Goal: Task Accomplishment & Management: Manage account settings

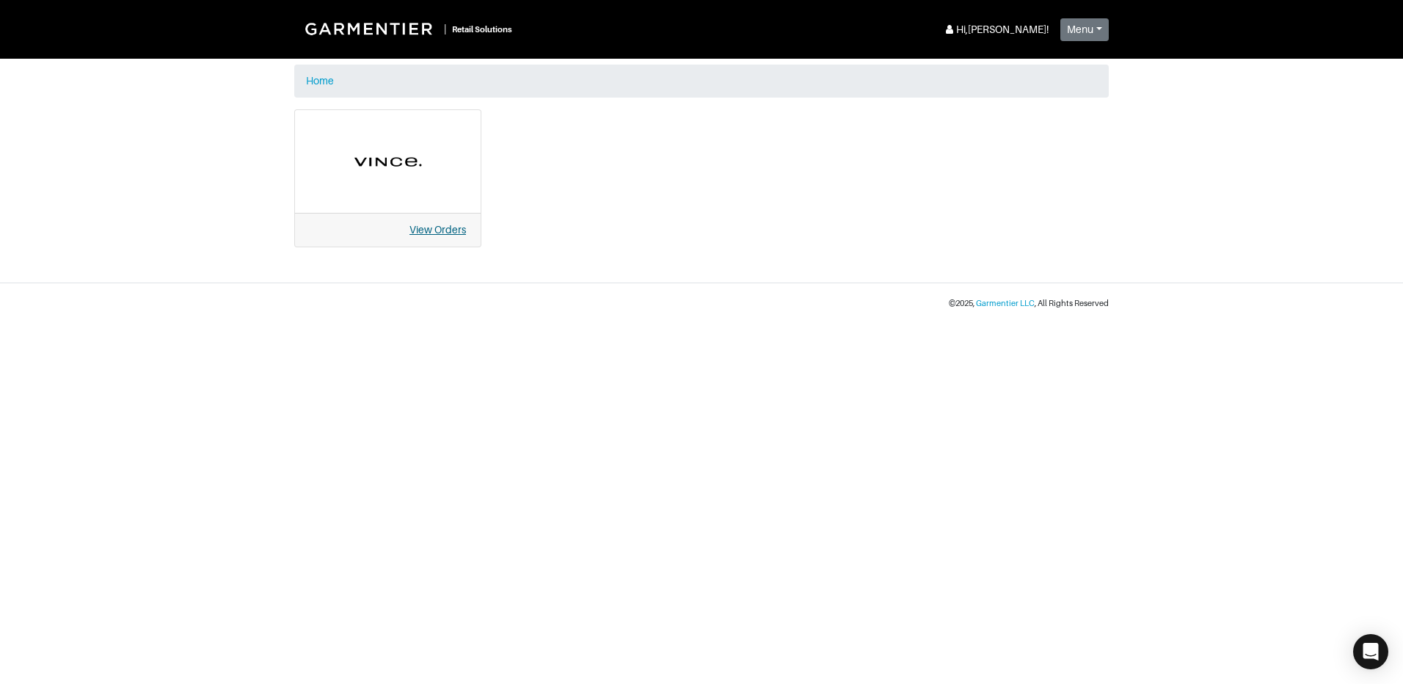
click at [445, 228] on link "View Orders" at bounding box center [438, 230] width 57 height 12
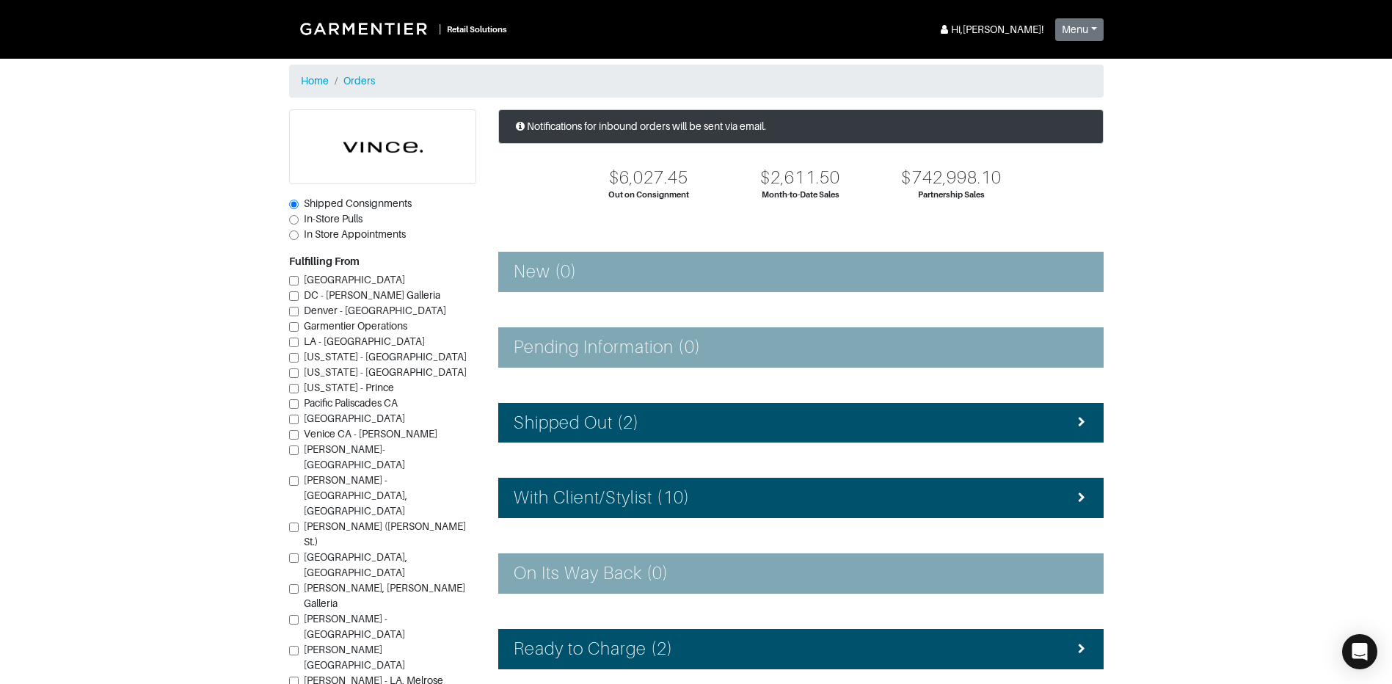
click at [336, 222] on span "In-Store Pulls" at bounding box center [333, 219] width 59 height 12
click at [299, 222] on input "In-Store Pulls" at bounding box center [294, 220] width 10 height 10
radio input "true"
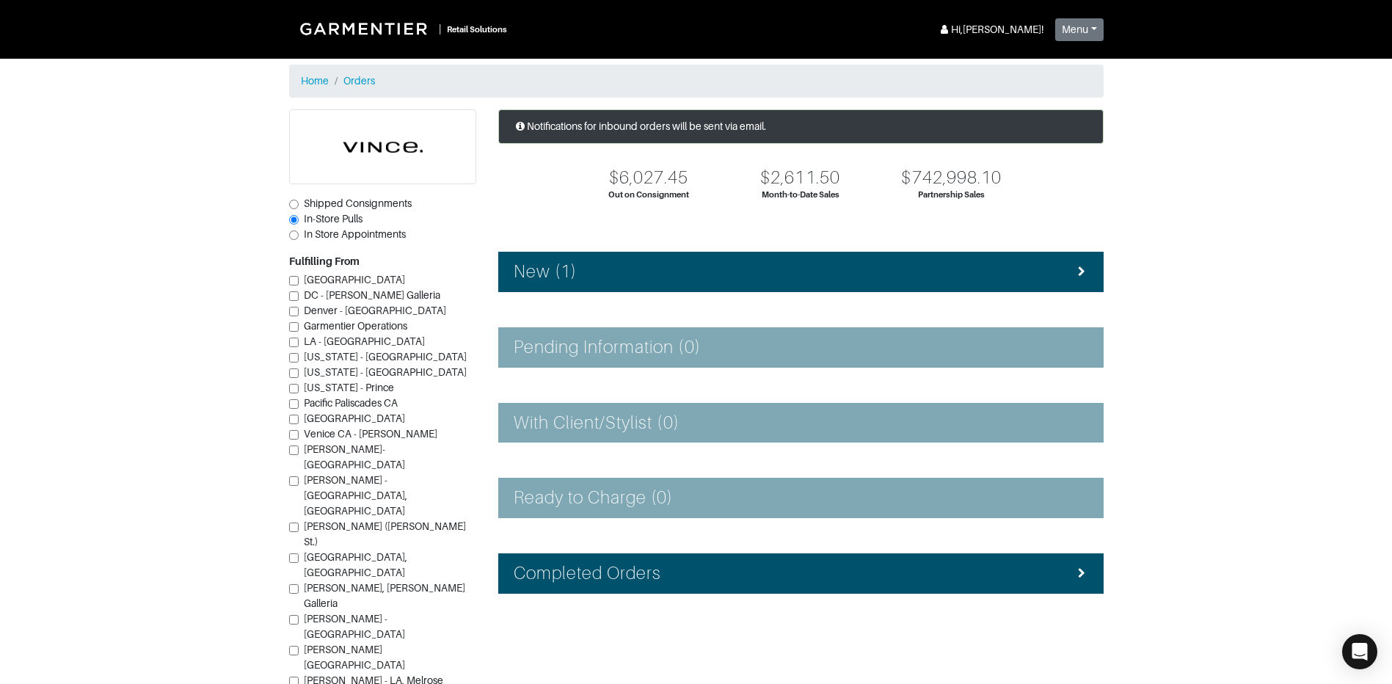
click at [355, 520] on span "Vince - Dallas (Knox St.)" at bounding box center [385, 533] width 162 height 27
click at [299, 523] on input "Vince - Dallas (Knox St.)" at bounding box center [294, 528] width 10 height 10
checkbox input "true"
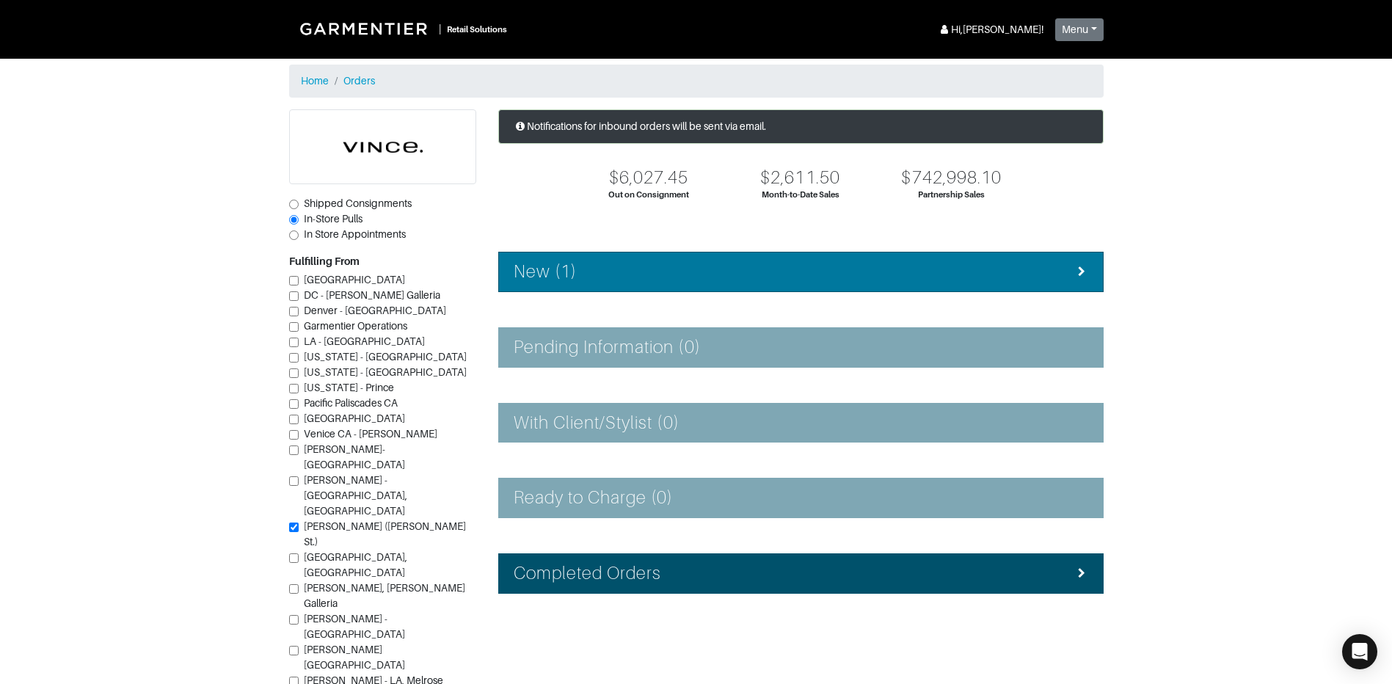
click at [1012, 266] on div "New (1)" at bounding box center [801, 271] width 575 height 21
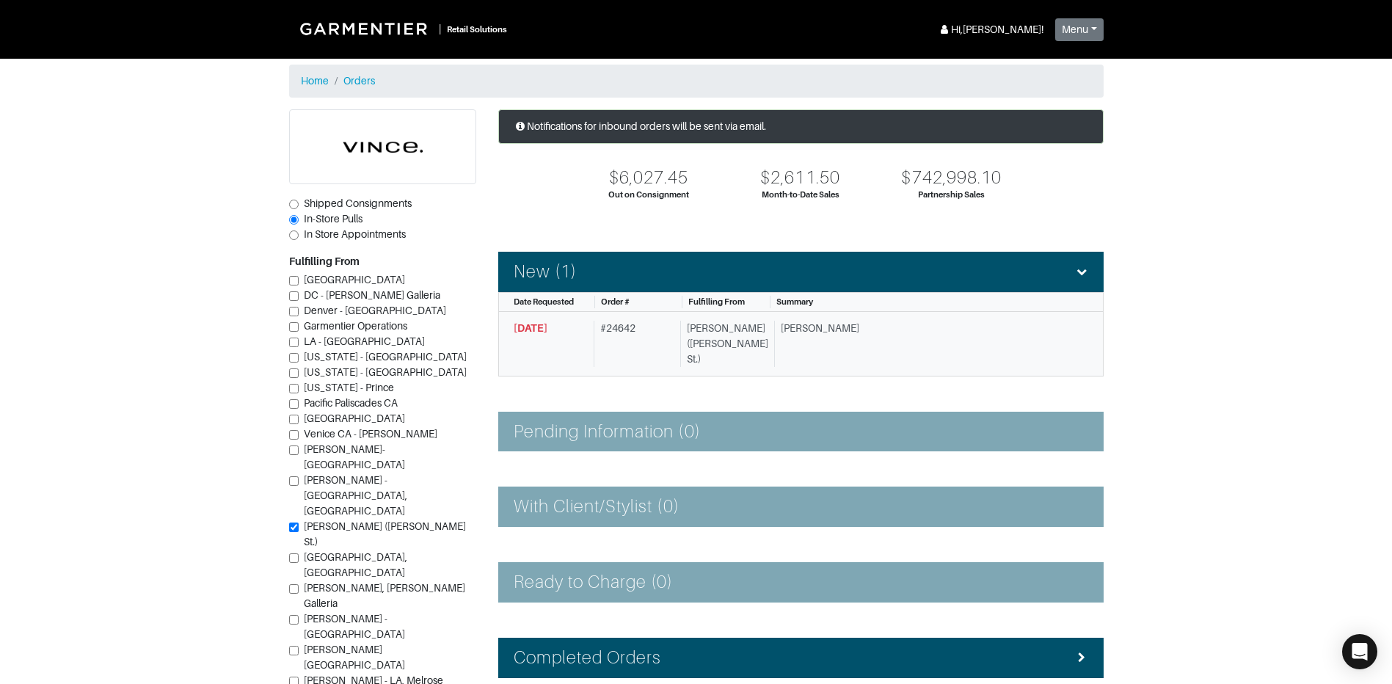
click at [804, 346] on div "Jamie W." at bounding box center [925, 344] width 303 height 46
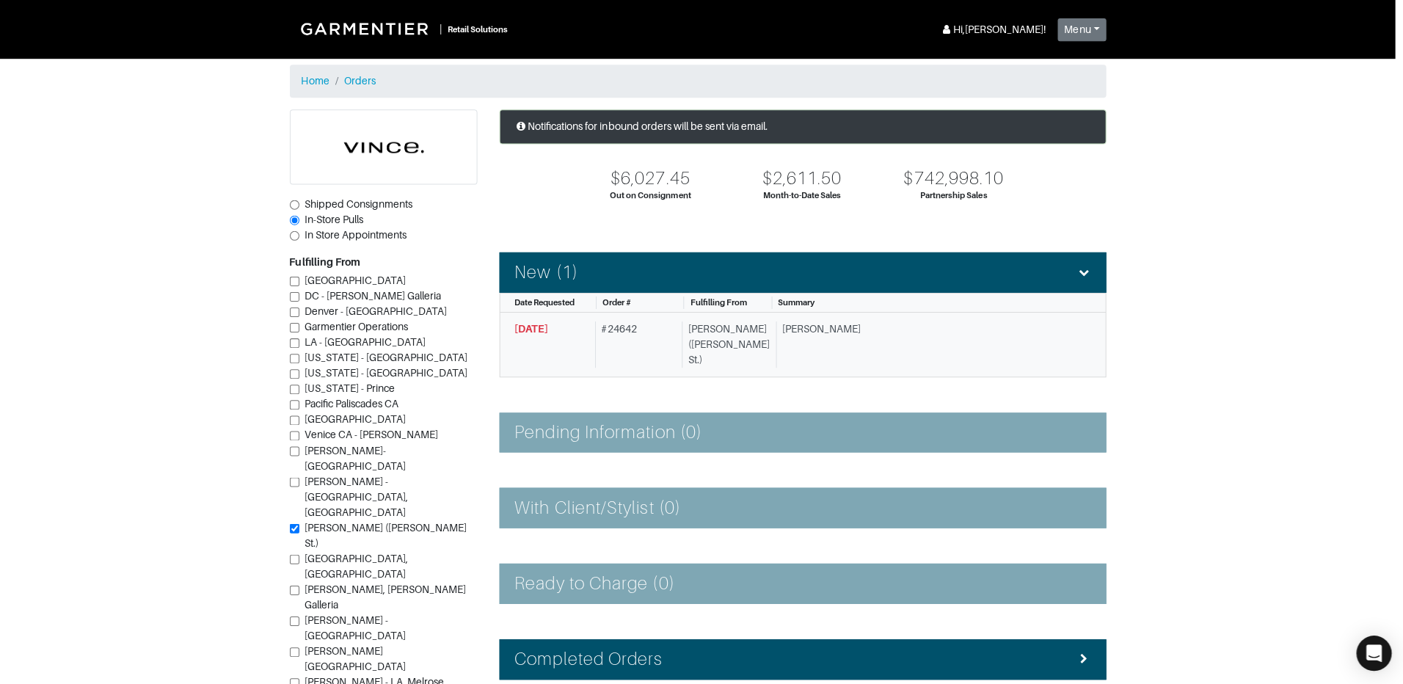
click at [804, 346] on div "Loading your Order Loading..." at bounding box center [701, 342] width 1403 height 684
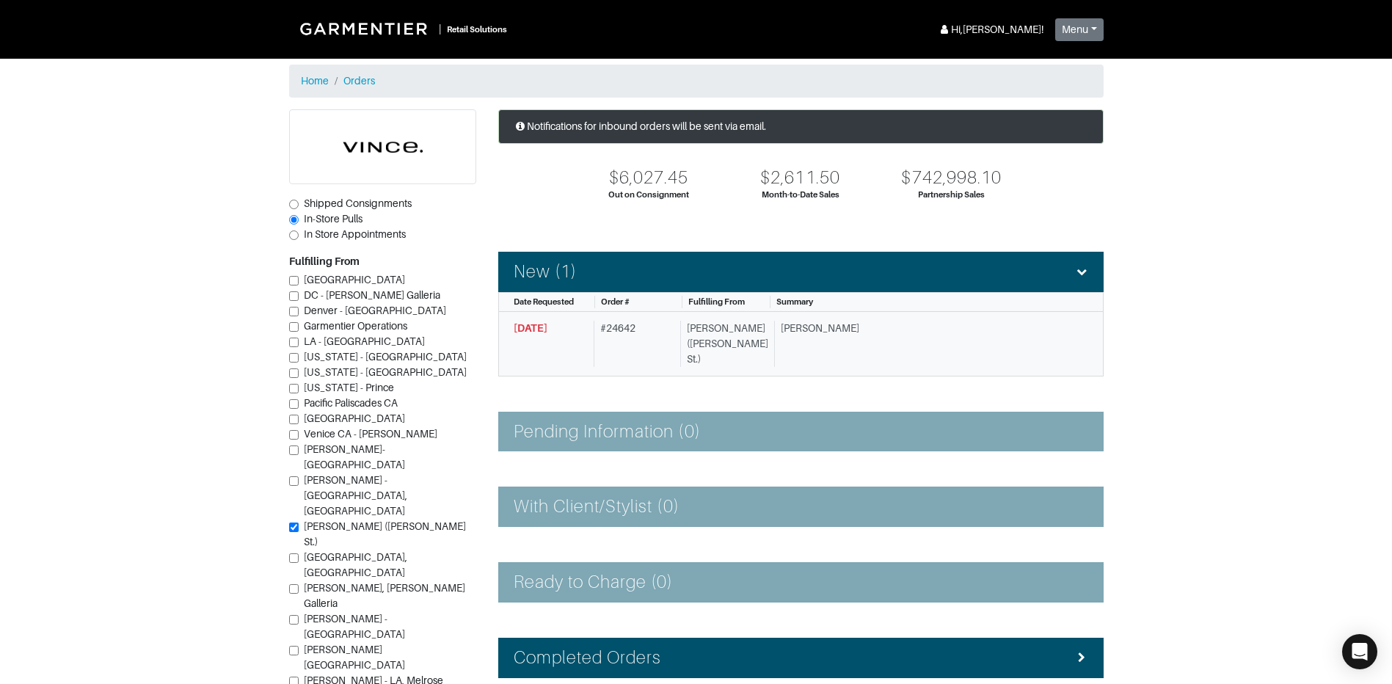
click at [614, 348] on div "# 24642" at bounding box center [634, 344] width 81 height 46
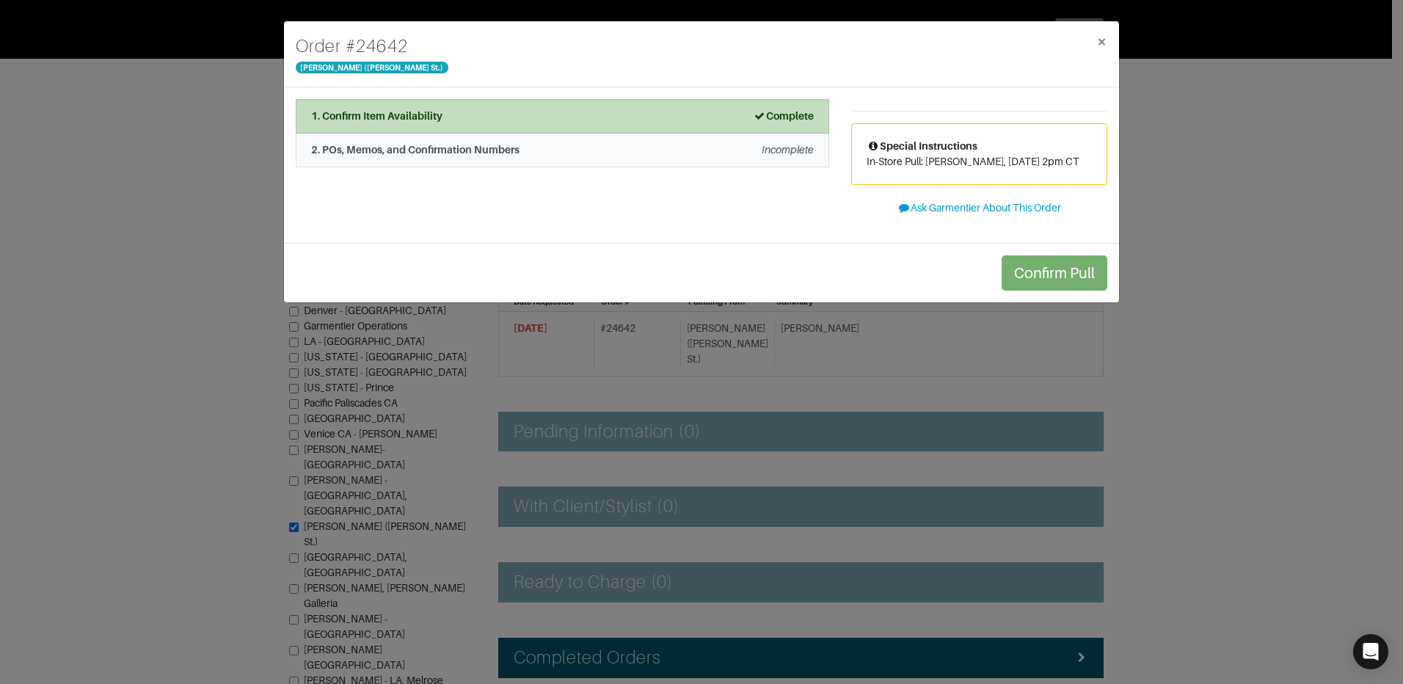
click at [651, 159] on li "2. POs, Memos, and Confirmation Numbers Incomplete" at bounding box center [563, 151] width 534 height 34
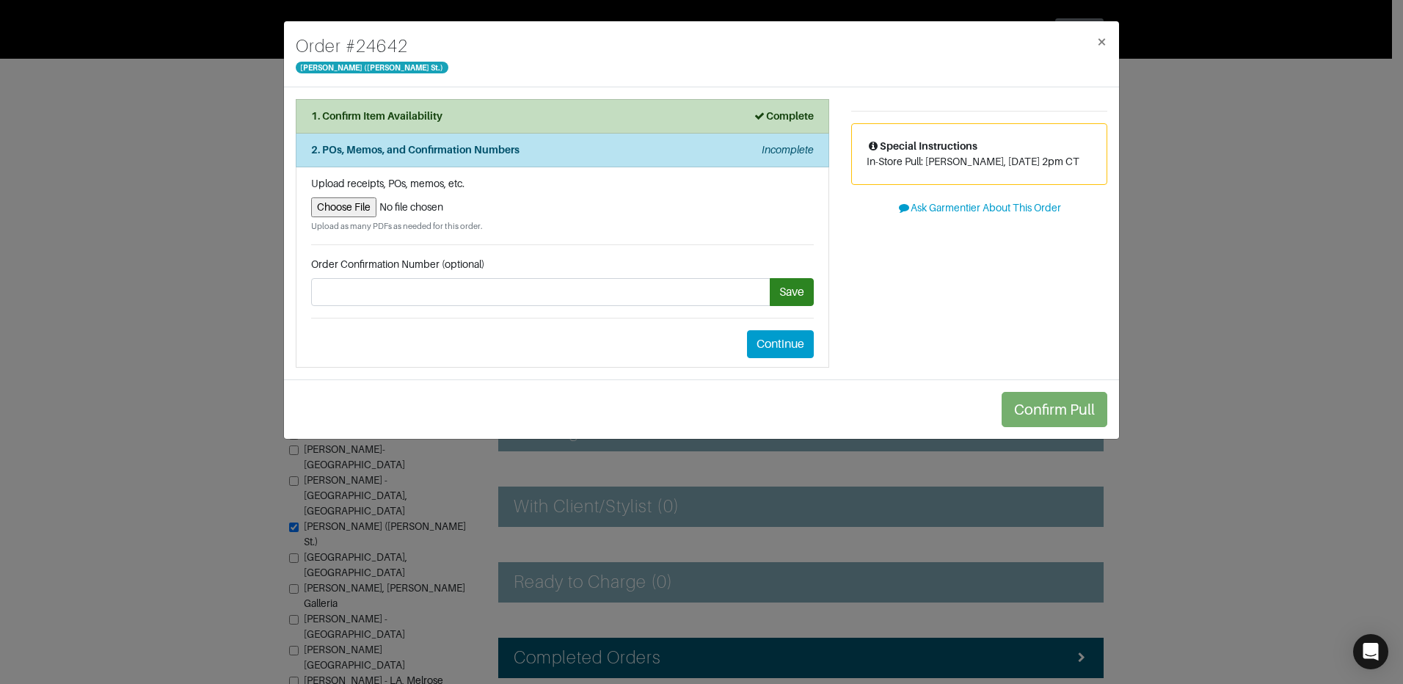
click at [353, 204] on input "file" at bounding box center [562, 207] width 503 height 20
type input "C:\fakepath\AshleyPull9.28.pdf"
click at [790, 294] on button "Save" at bounding box center [792, 292] width 44 height 28
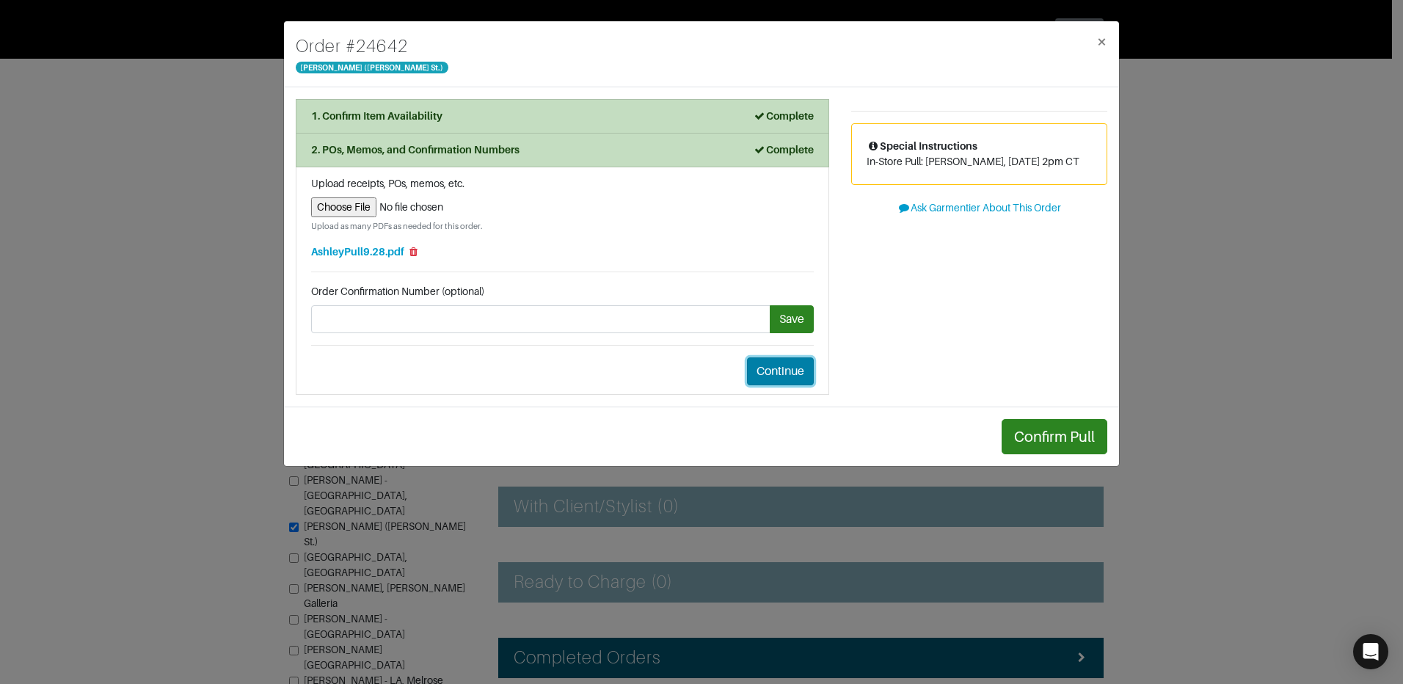
click at [788, 375] on button "Continue" at bounding box center [780, 371] width 67 height 28
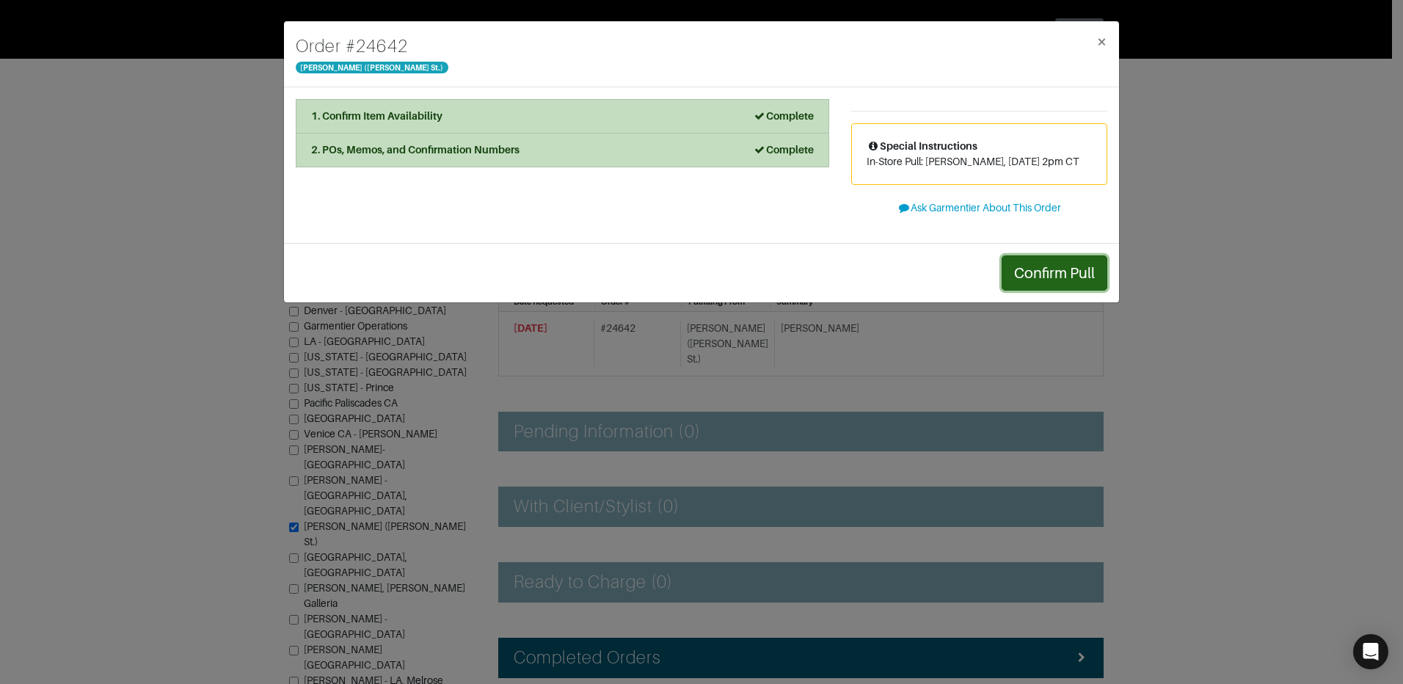
click at [1068, 263] on button "Confirm Pull" at bounding box center [1055, 272] width 106 height 35
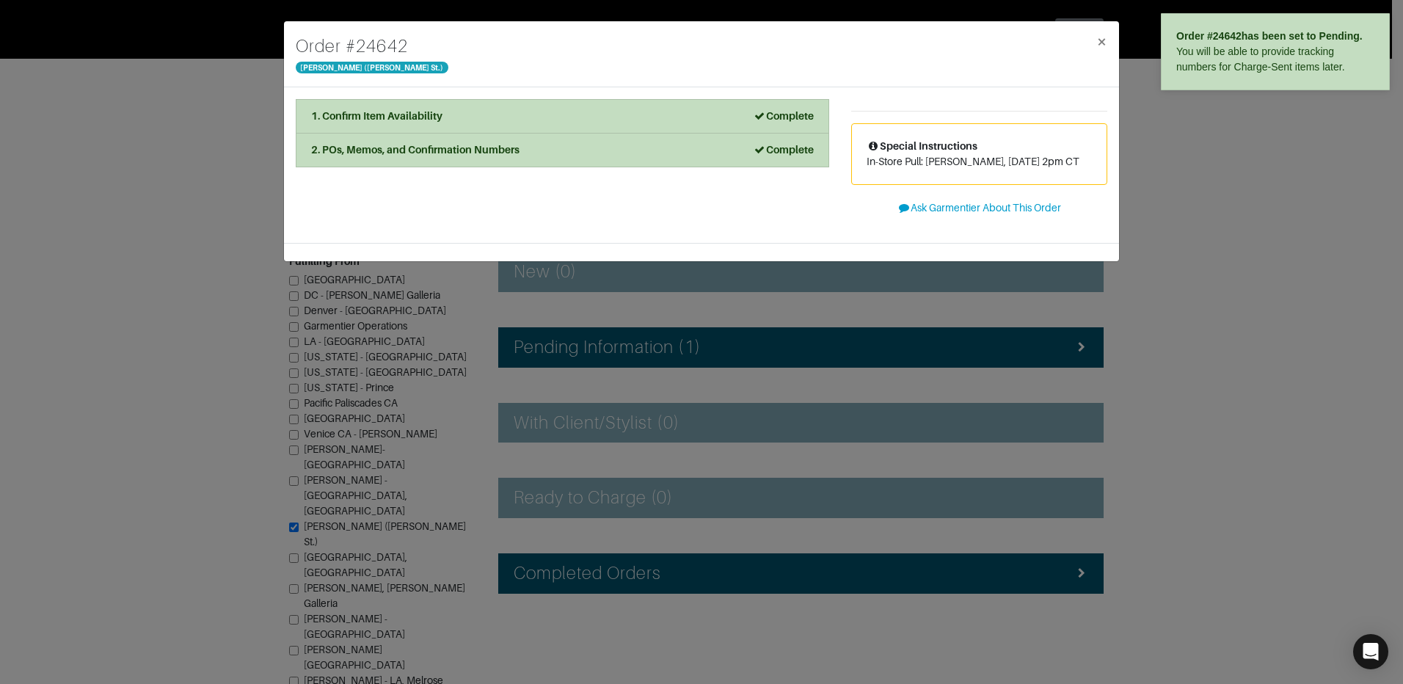
drag, startPoint x: 1228, startPoint y: 462, endPoint x: 1235, endPoint y: 459, distance: 7.9
click at [1228, 462] on div "Order # 24642 Vince - Dallas (Knox St.) × 1. Confirm Item Availability Complete…" at bounding box center [701, 342] width 1403 height 684
